Goal: Find contact information: Find contact information

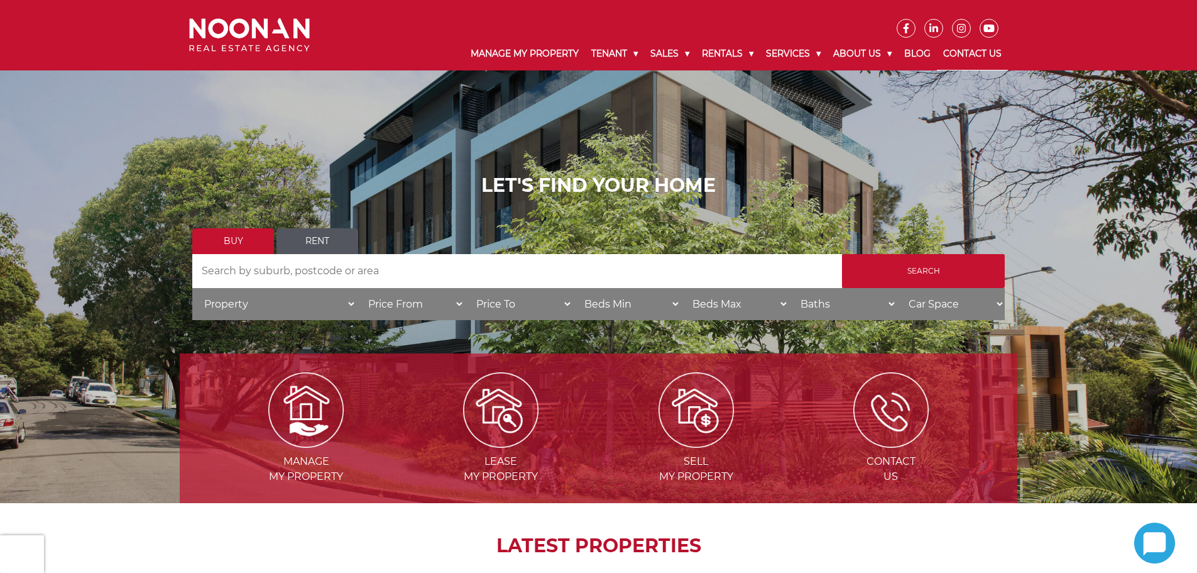
click at [989, 58] on link "Contact Us" at bounding box center [972, 54] width 71 height 33
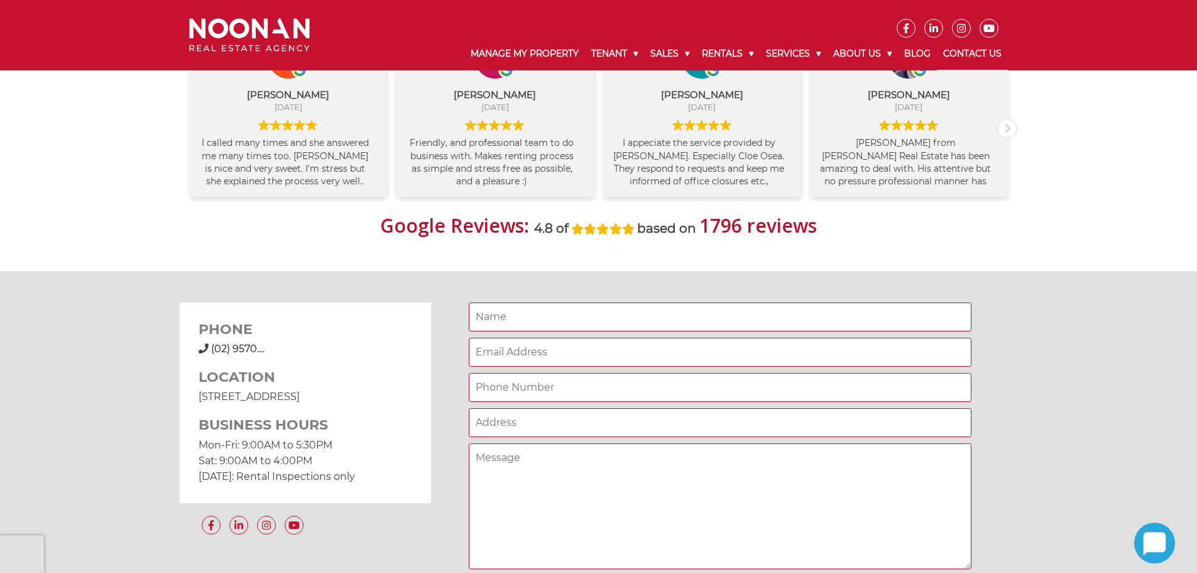
scroll to position [817, 0]
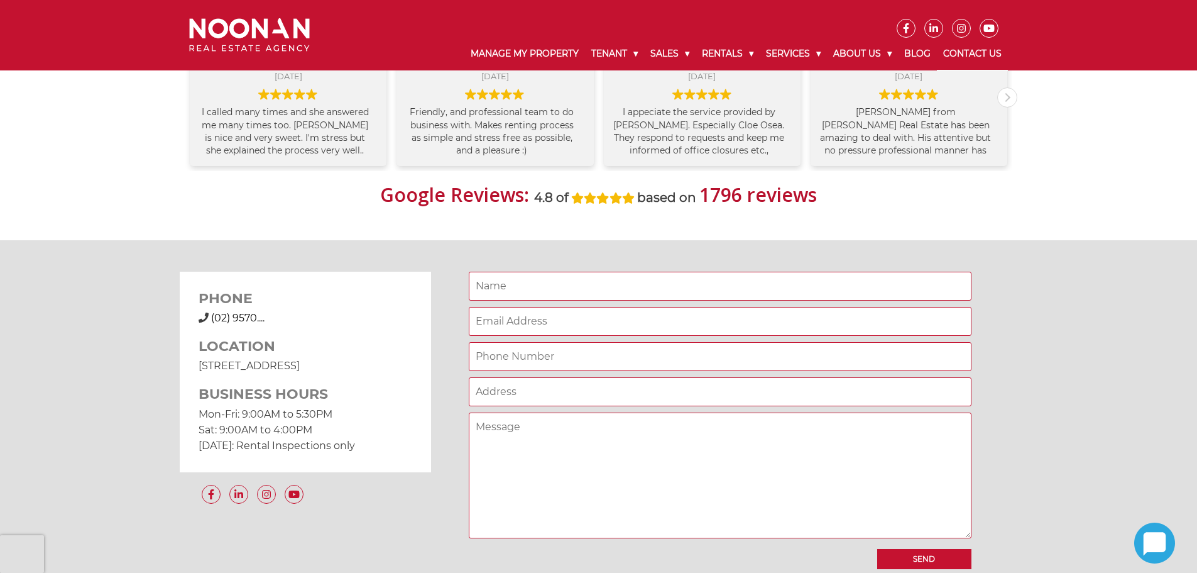
drag, startPoint x: 200, startPoint y: 363, endPoint x: 270, endPoint y: 368, distance: 70.6
click at [270, 368] on p "[STREET_ADDRESS]" at bounding box center [306, 366] width 214 height 16
copy p "[STREET_ADDRESS]"
